Goal: Task Accomplishment & Management: Manage account settings

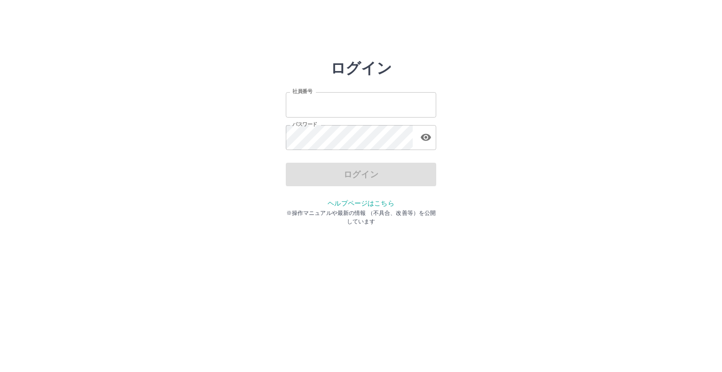
type input "*******"
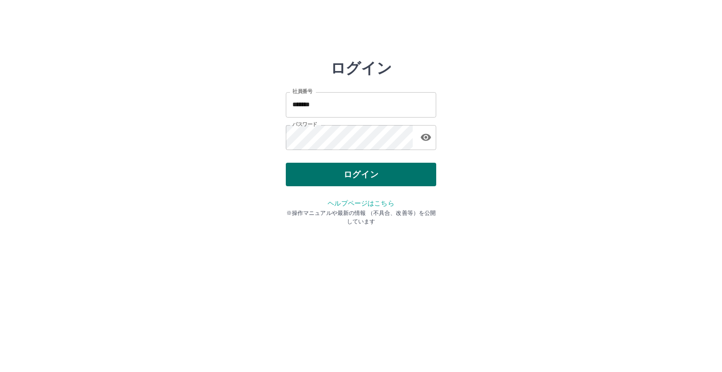
click at [368, 174] on div "ログイン" at bounding box center [361, 175] width 150 height 24
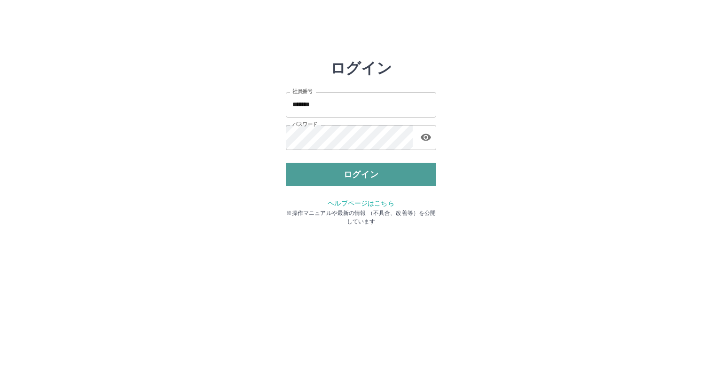
click at [364, 179] on button "ログイン" at bounding box center [361, 175] width 150 height 24
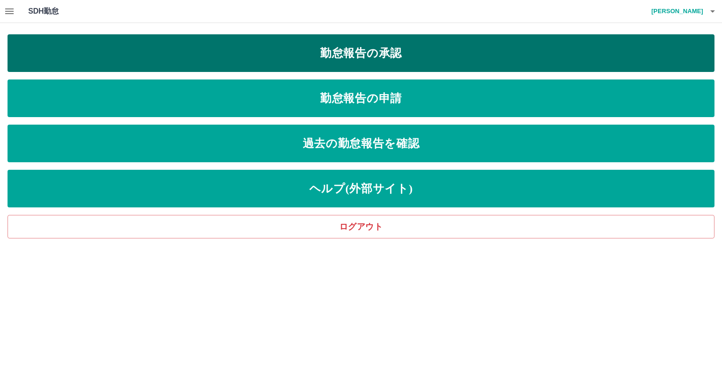
click at [410, 52] on link "勤怠報告の承認" at bounding box center [361, 53] width 707 height 38
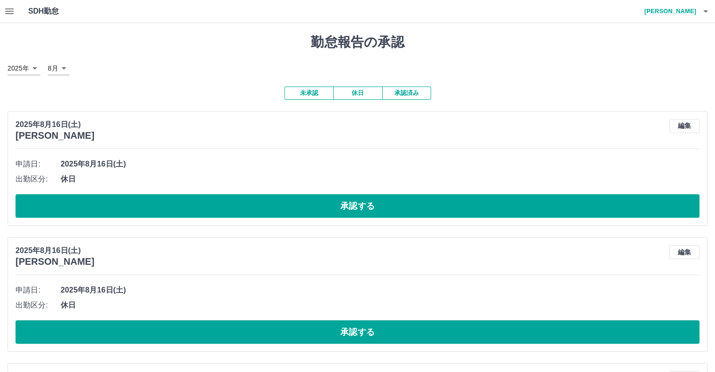
click at [360, 94] on button "休日" at bounding box center [357, 93] width 49 height 13
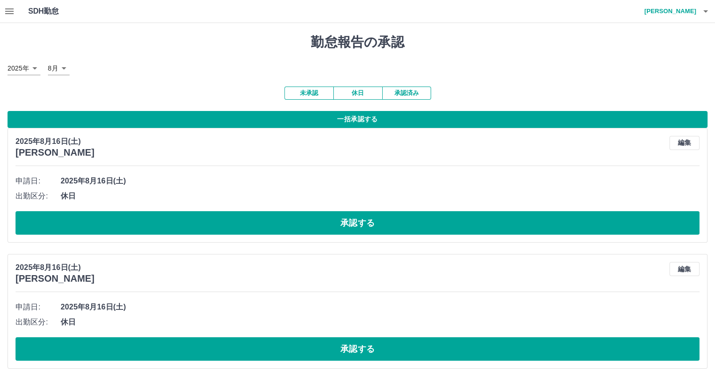
click at [8, 11] on icon "button" at bounding box center [9, 11] width 8 height 6
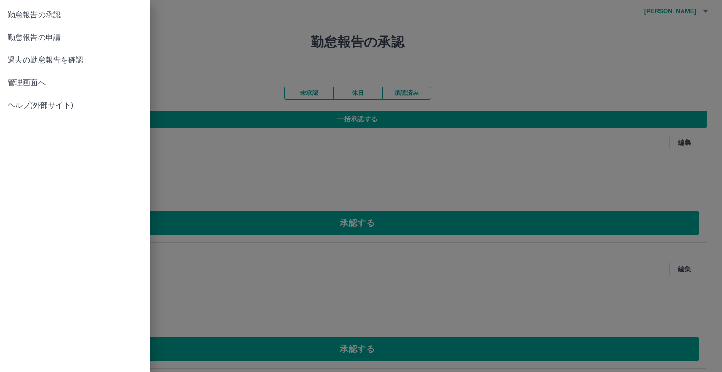
drag, startPoint x: 26, startPoint y: 84, endPoint x: 31, endPoint y: 80, distance: 5.7
click at [30, 80] on span "管理画面へ" at bounding box center [75, 82] width 135 height 11
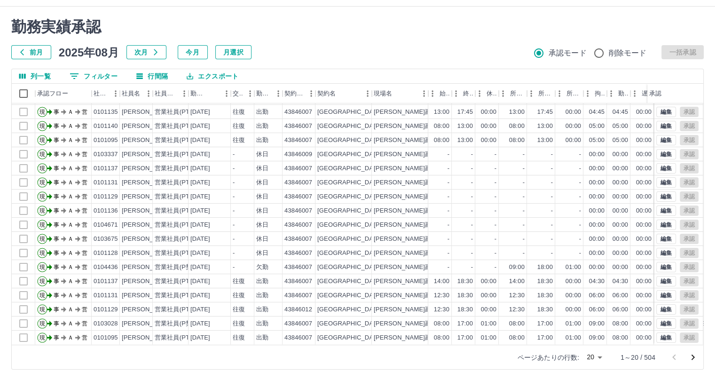
scroll to position [25, 0]
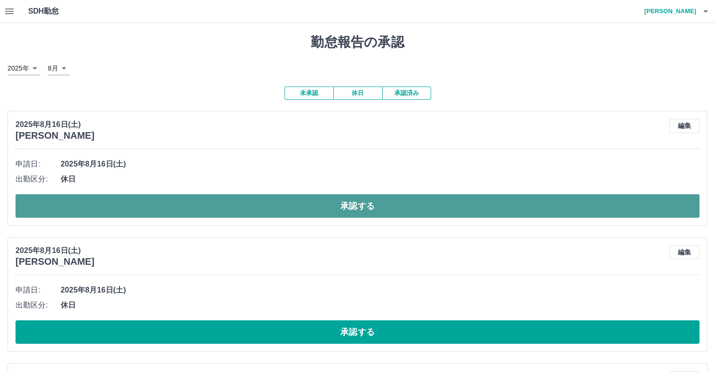
click at [374, 207] on button "承認する" at bounding box center [358, 206] width 684 height 24
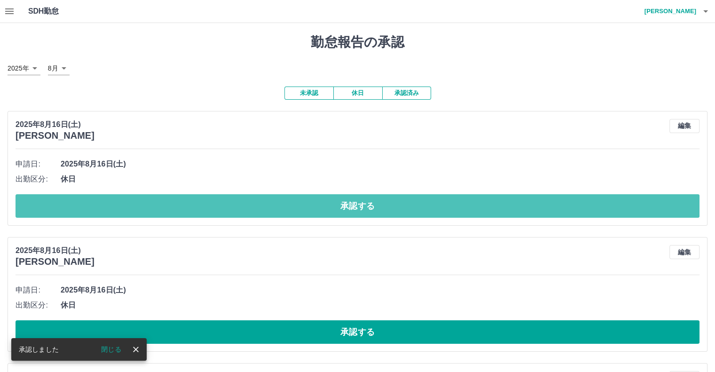
click at [374, 207] on button "承認する" at bounding box center [358, 206] width 684 height 24
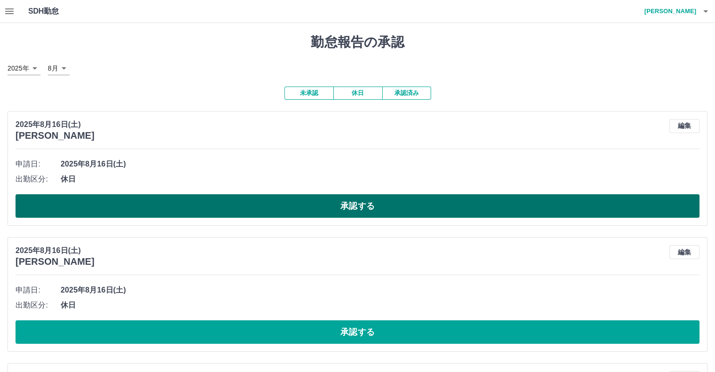
click at [339, 207] on button "承認する" at bounding box center [358, 206] width 684 height 24
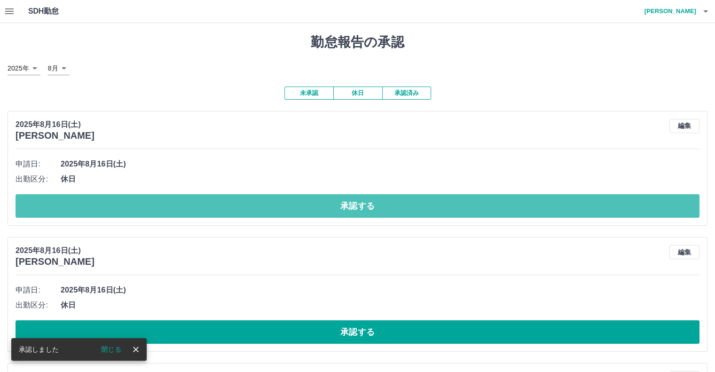
click at [335, 208] on button "承認する" at bounding box center [358, 206] width 684 height 24
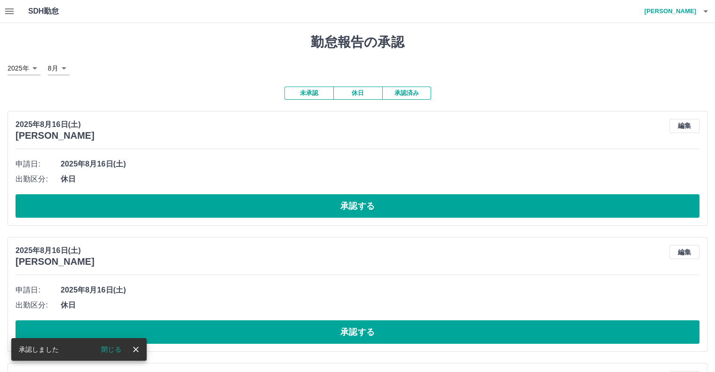
click at [335, 208] on button "承認する" at bounding box center [358, 206] width 684 height 24
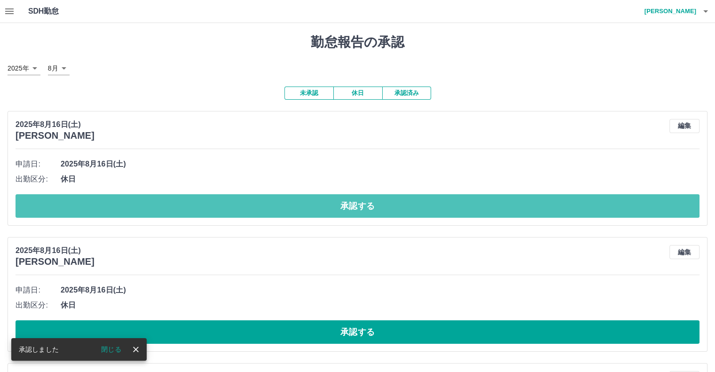
click at [335, 208] on button "承認する" at bounding box center [358, 206] width 684 height 24
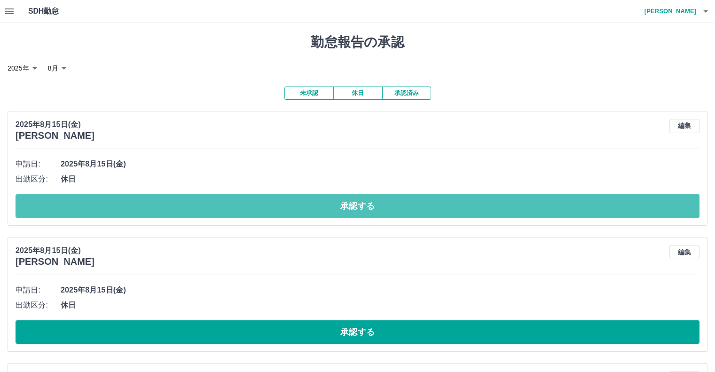
click at [335, 208] on button "承認する" at bounding box center [358, 206] width 684 height 24
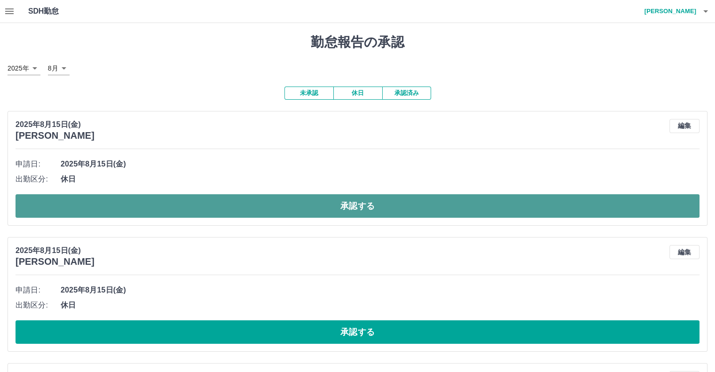
click at [312, 206] on button "承認する" at bounding box center [358, 206] width 684 height 24
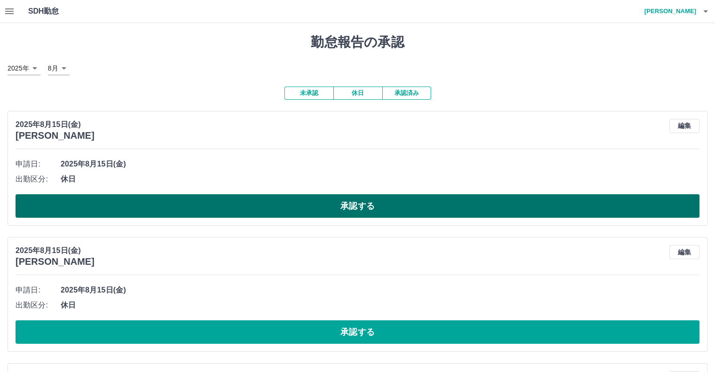
click at [331, 208] on button "承認する" at bounding box center [358, 206] width 684 height 24
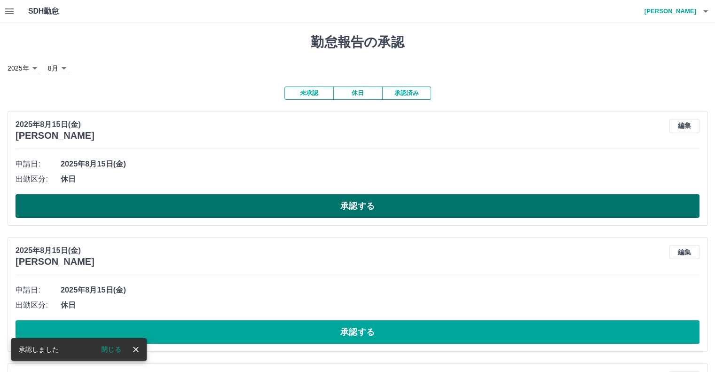
click at [344, 206] on button "承認する" at bounding box center [358, 206] width 684 height 24
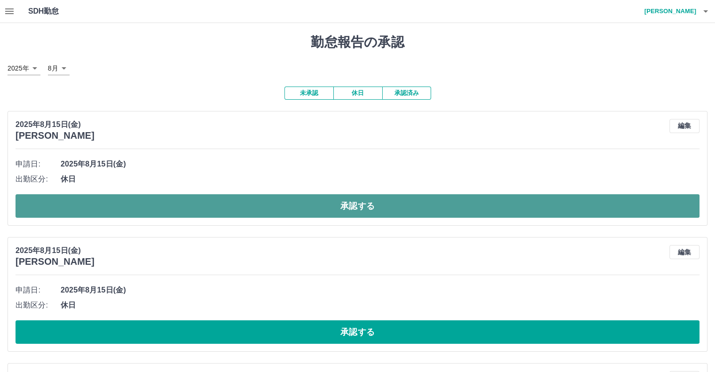
click at [346, 212] on button "承認する" at bounding box center [358, 206] width 684 height 24
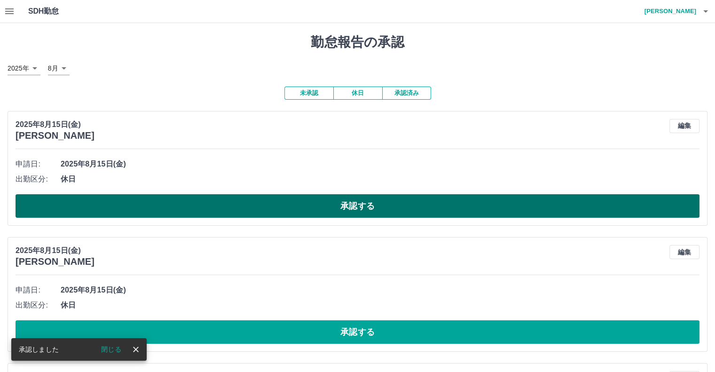
click at [357, 205] on button "承認する" at bounding box center [358, 206] width 684 height 24
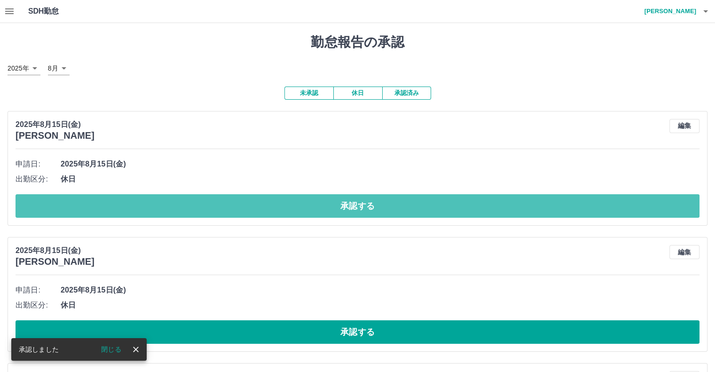
click at [357, 211] on button "承認する" at bounding box center [358, 206] width 684 height 24
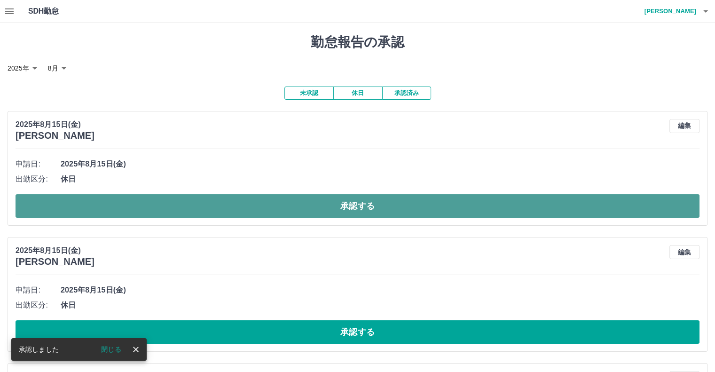
click at [357, 210] on button "承認する" at bounding box center [358, 206] width 684 height 24
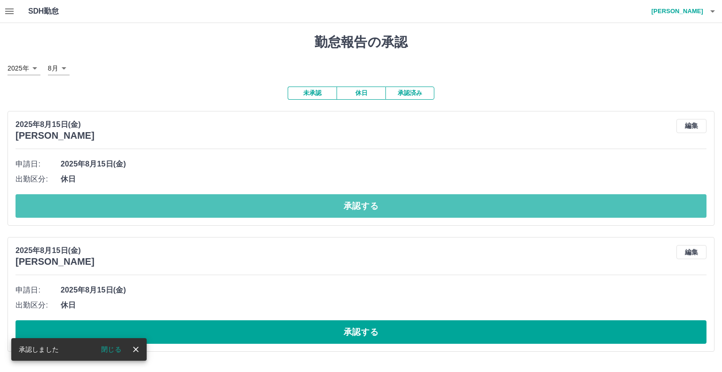
click at [357, 210] on button "承認する" at bounding box center [361, 206] width 691 height 24
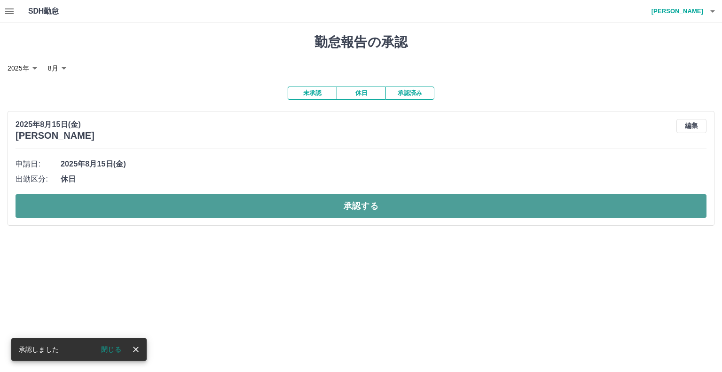
click at [348, 207] on button "承認する" at bounding box center [361, 206] width 691 height 24
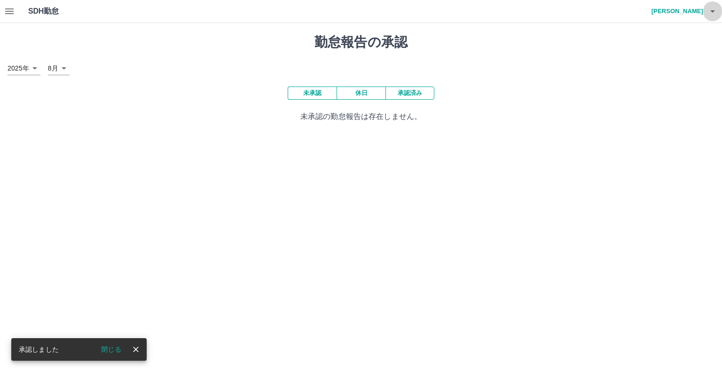
click at [711, 13] on icon "button" at bounding box center [712, 11] width 11 height 11
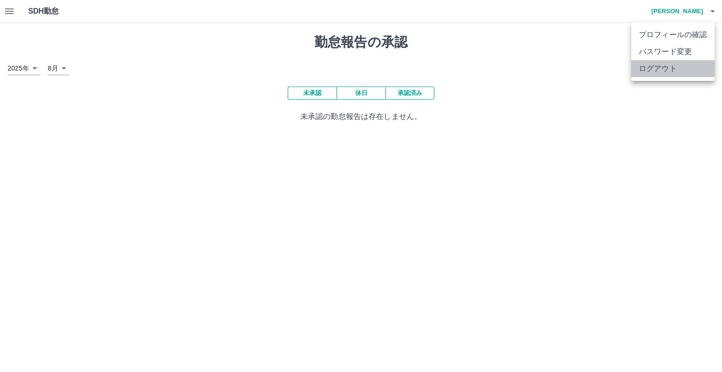
click at [690, 69] on li "ログアウト" at bounding box center [672, 68] width 83 height 17
